Goal: Find specific page/section: Find specific page/section

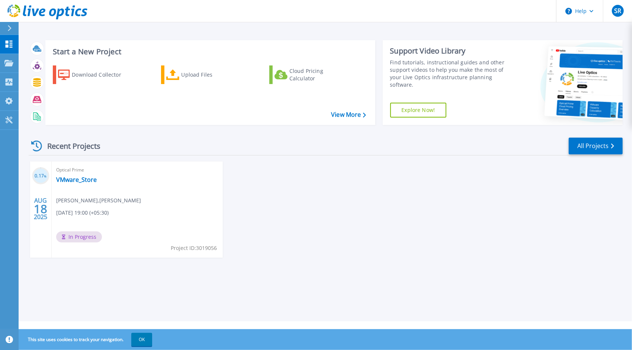
click at [107, 206] on div "Optical Prime VMware_Store [PERSON_NAME] , [PERSON_NAME] [DATE] 19:00 (+05:30) …" at bounding box center [137, 209] width 171 height 96
click at [69, 181] on link "VMware_Store" at bounding box center [76, 179] width 41 height 7
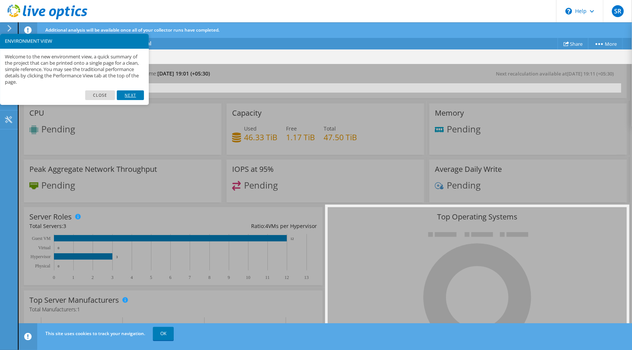
click at [134, 95] on link "Next" at bounding box center [130, 95] width 27 height 10
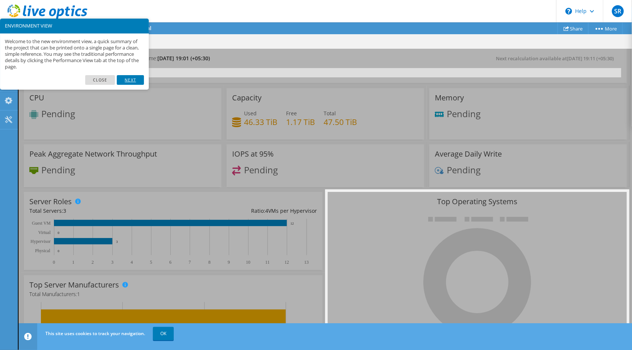
scroll to position [37, 0]
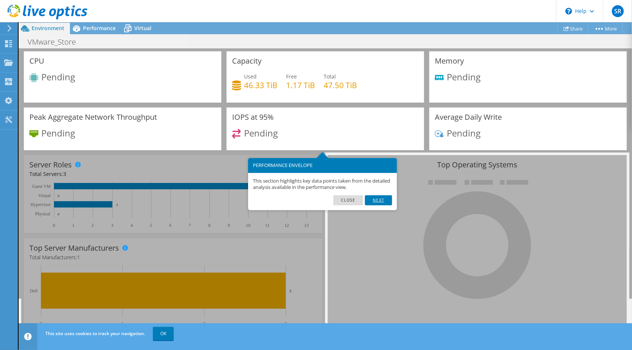
click at [377, 197] on link "Next" at bounding box center [378, 200] width 27 height 10
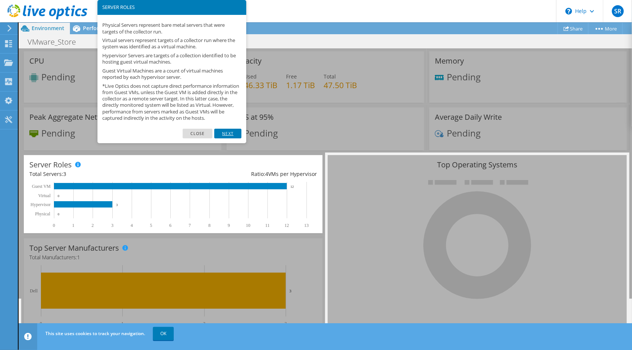
click at [226, 138] on link "Next" at bounding box center [227, 134] width 27 height 10
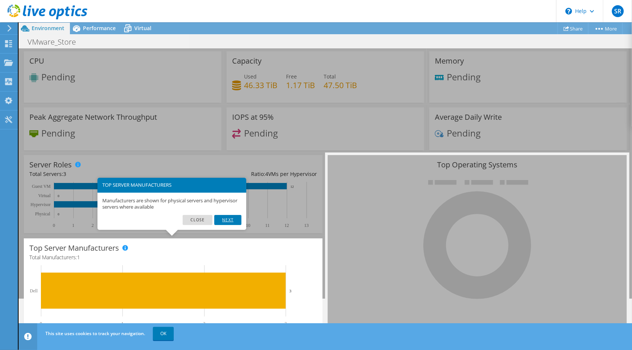
click at [234, 223] on link "Next" at bounding box center [227, 220] width 27 height 10
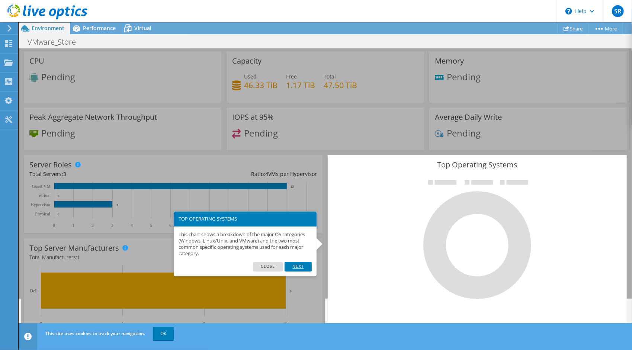
click at [293, 266] on link "Next" at bounding box center [297, 267] width 27 height 10
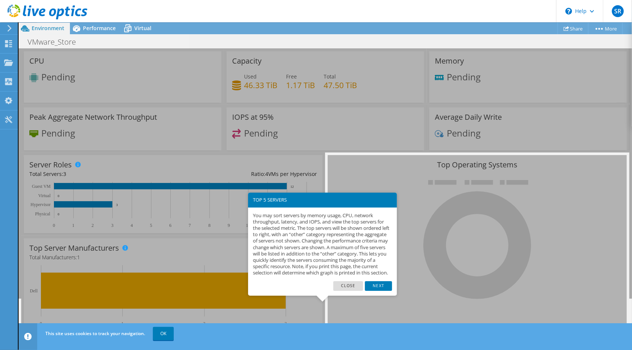
scroll to position [64, 0]
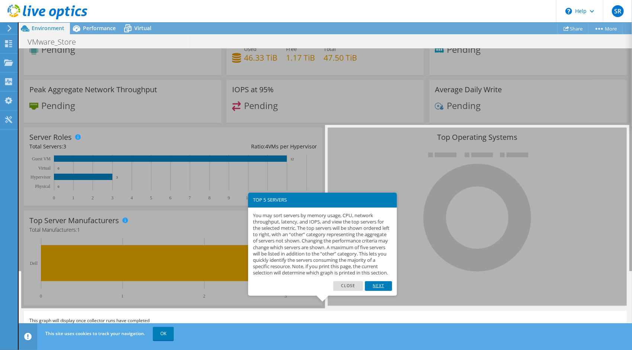
click at [374, 290] on link "Next" at bounding box center [378, 286] width 27 height 10
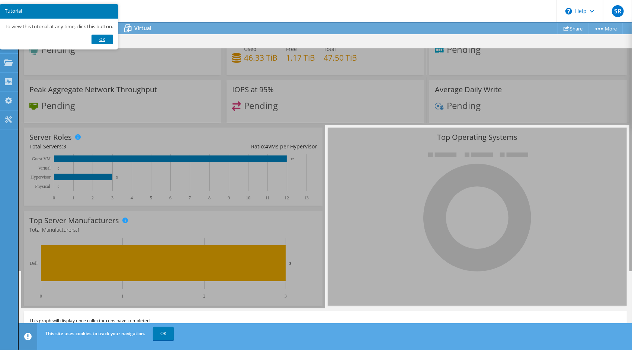
click at [102, 36] on link "Ok" at bounding box center [102, 40] width 22 height 10
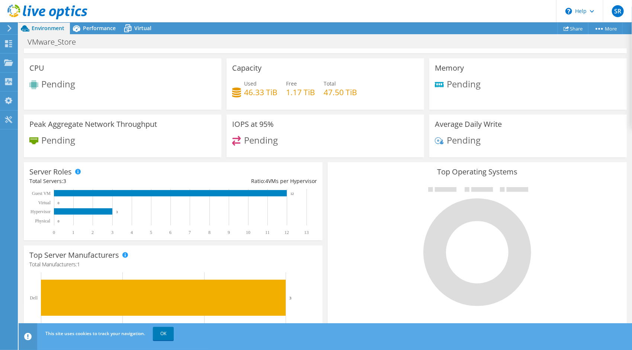
scroll to position [0, 0]
